Goal: Find specific page/section: Find specific page/section

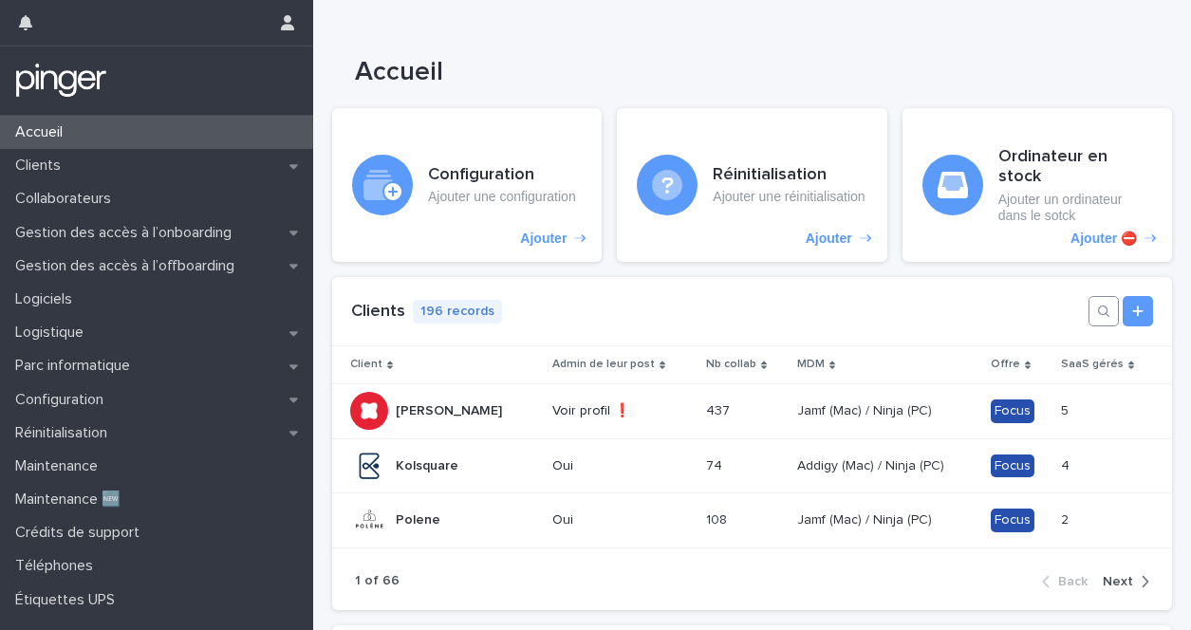
click at [1108, 304] on icon "button" at bounding box center [1103, 311] width 15 height 15
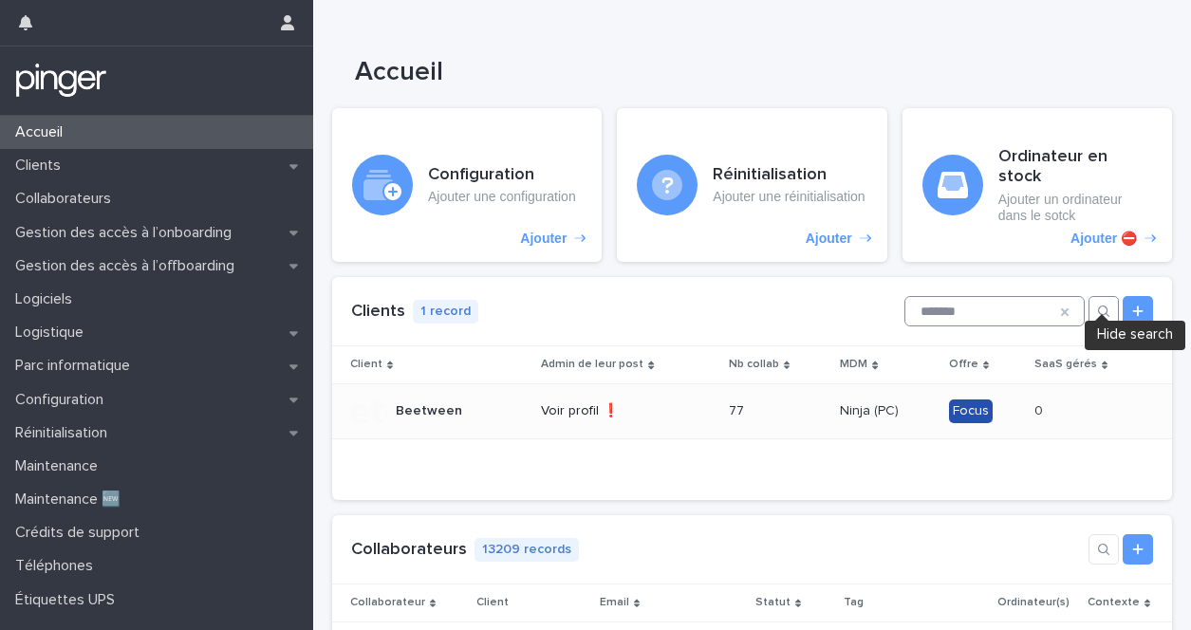
type input "*******"
click at [516, 392] on div "Beetween Beetween" at bounding box center [438, 411] width 176 height 38
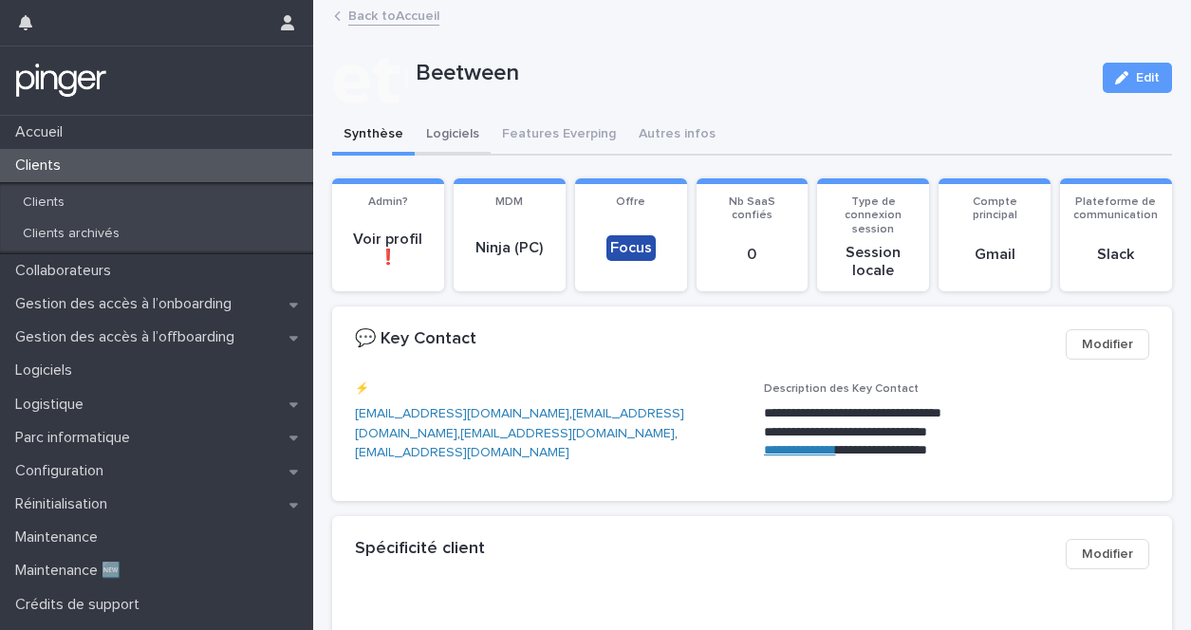
click at [435, 136] on button "Logiciels" at bounding box center [453, 136] width 76 height 40
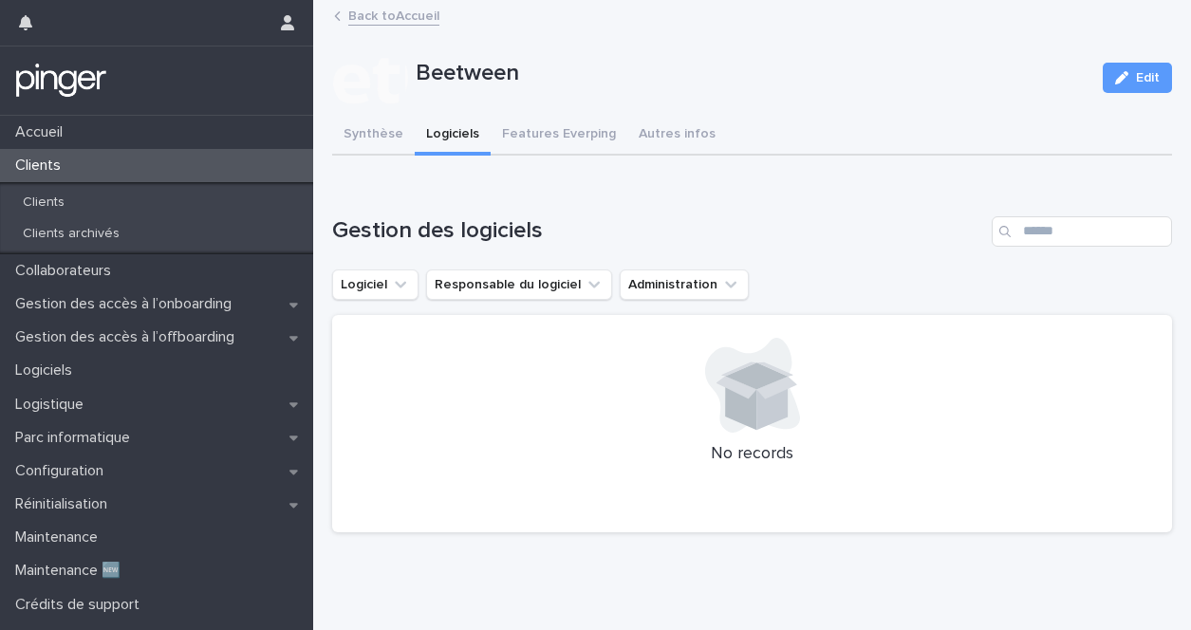
scroll to position [13, 0]
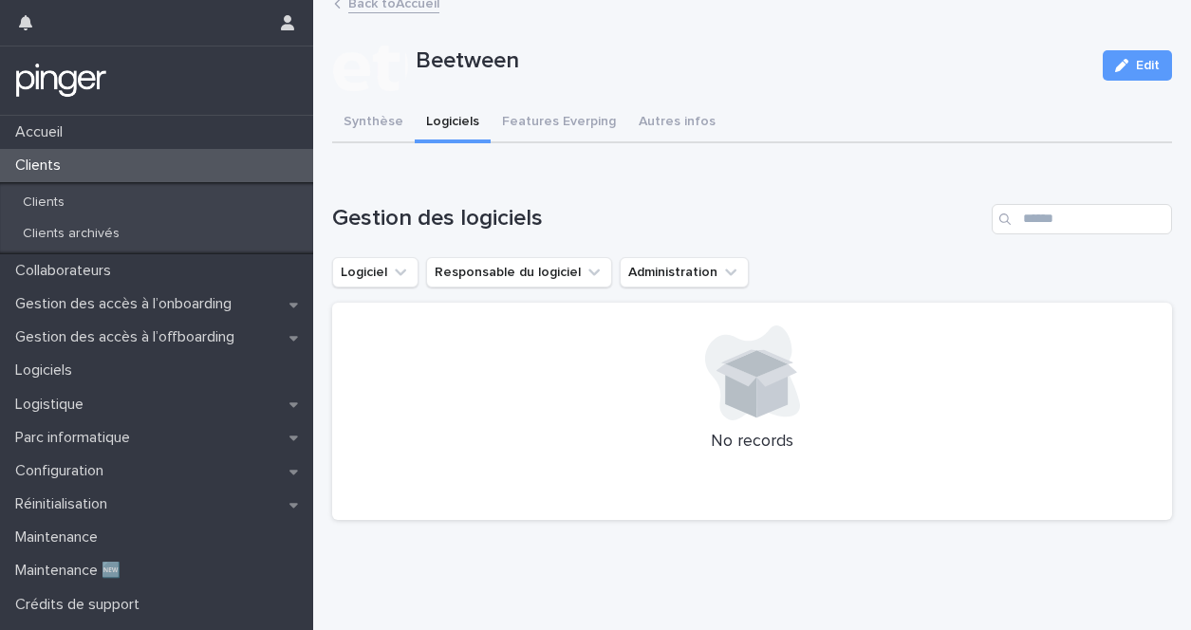
drag, startPoint x: 543, startPoint y: 220, endPoint x: 562, endPoint y: 209, distance: 22.1
click at [562, 209] on h1 "Gestion des logiciels" at bounding box center [658, 219] width 652 height 28
